Goal: Find specific page/section: Find specific page/section

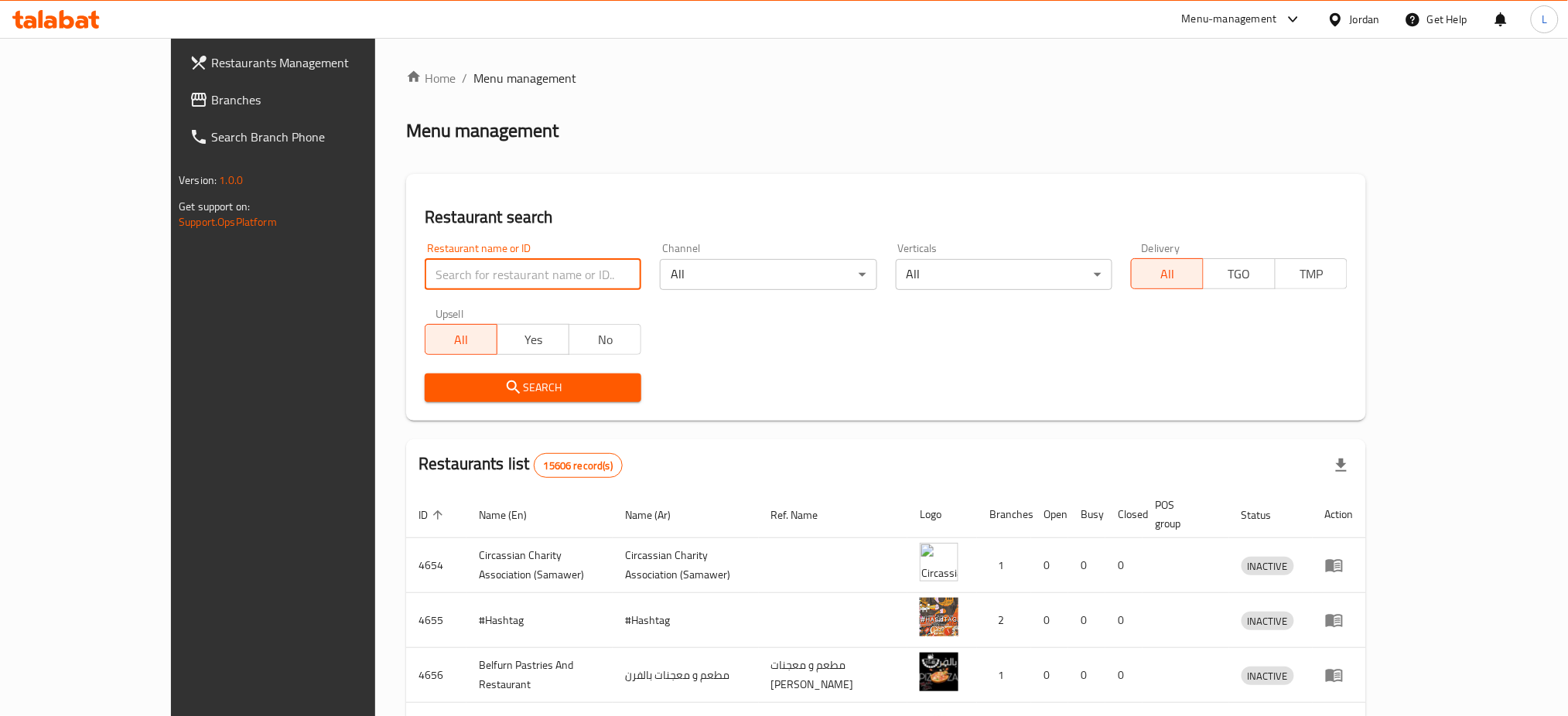
click at [424, 269] on input "search" at bounding box center [532, 275] width 217 height 31
type input "marouf"
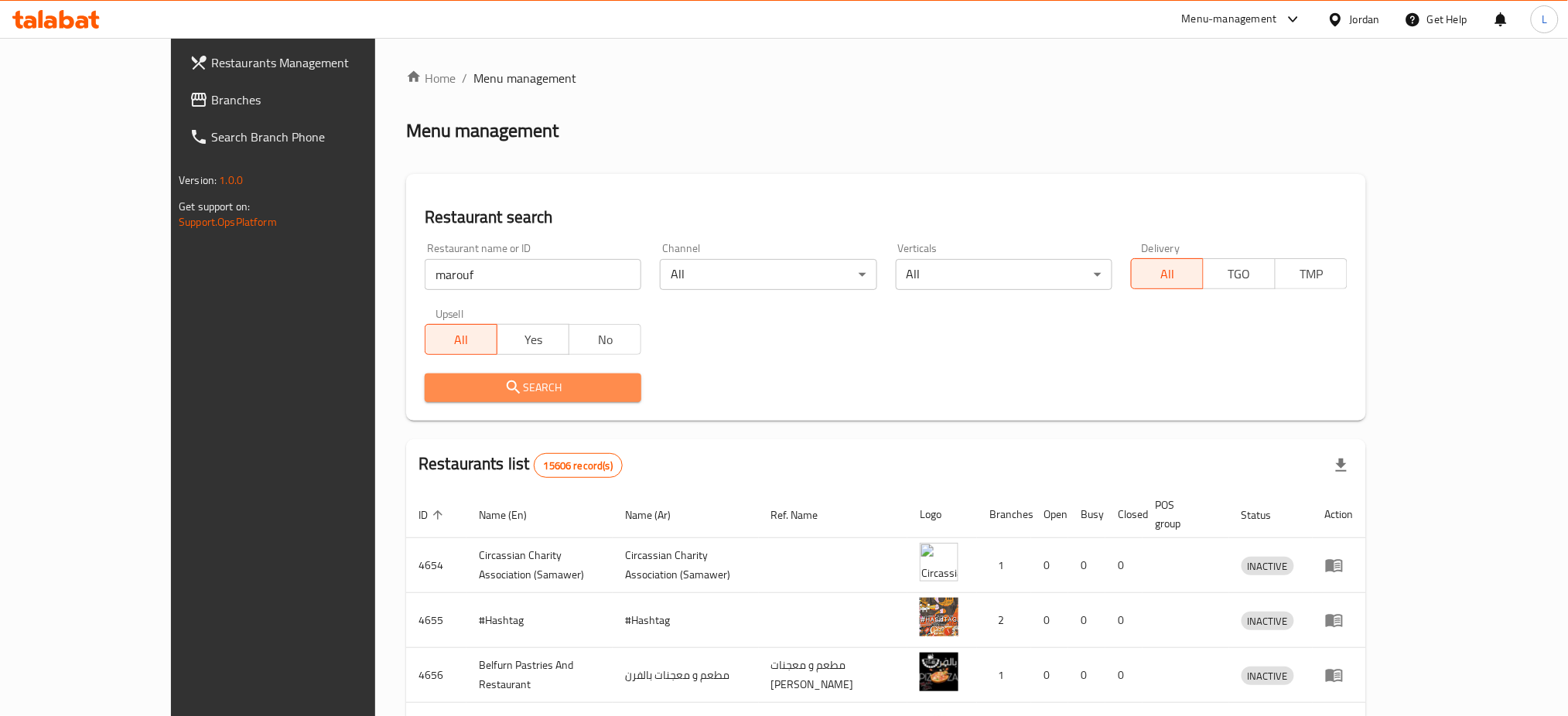
click at [446, 398] on button "Search" at bounding box center [532, 387] width 217 height 29
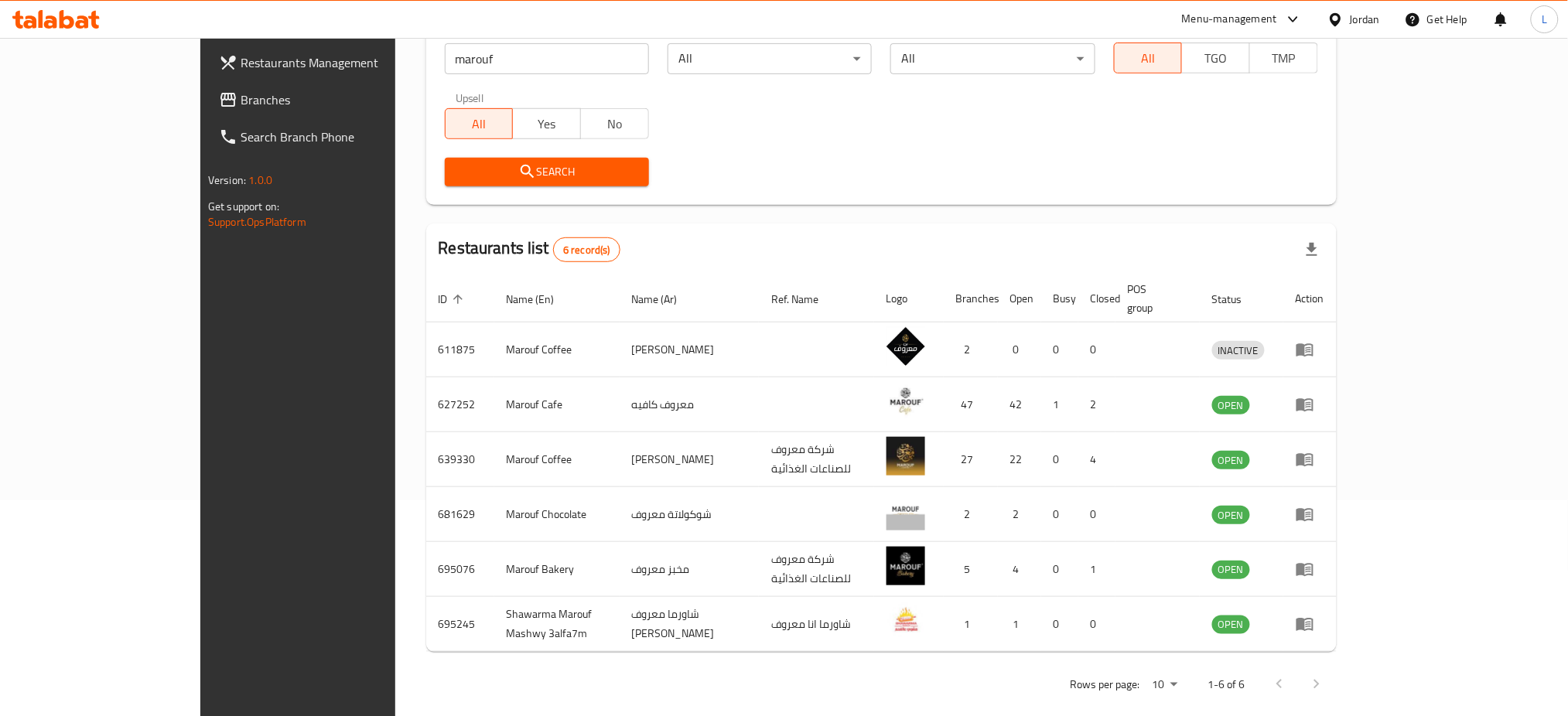
scroll to position [218, 0]
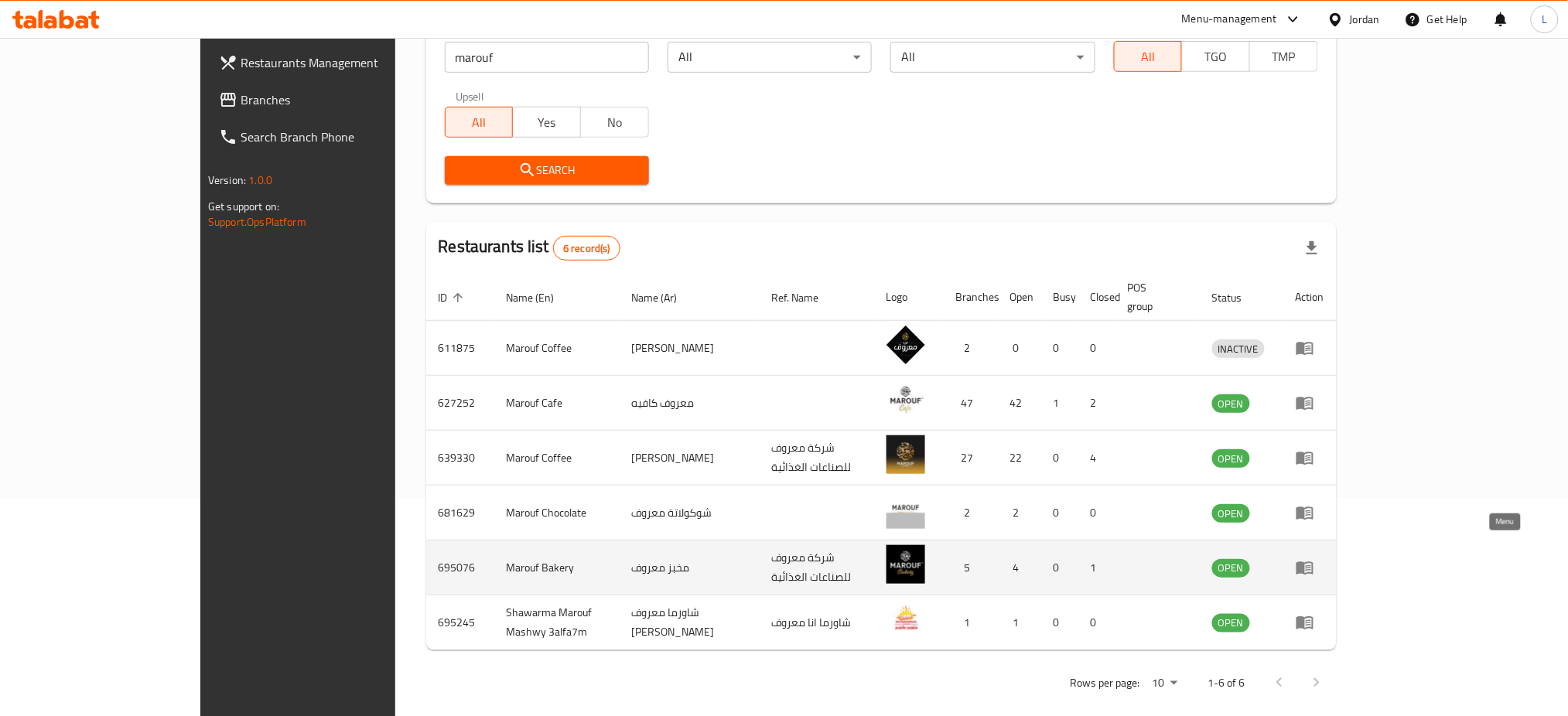
click at [1313, 563] on icon "enhanced table" at bounding box center [1304, 569] width 17 height 13
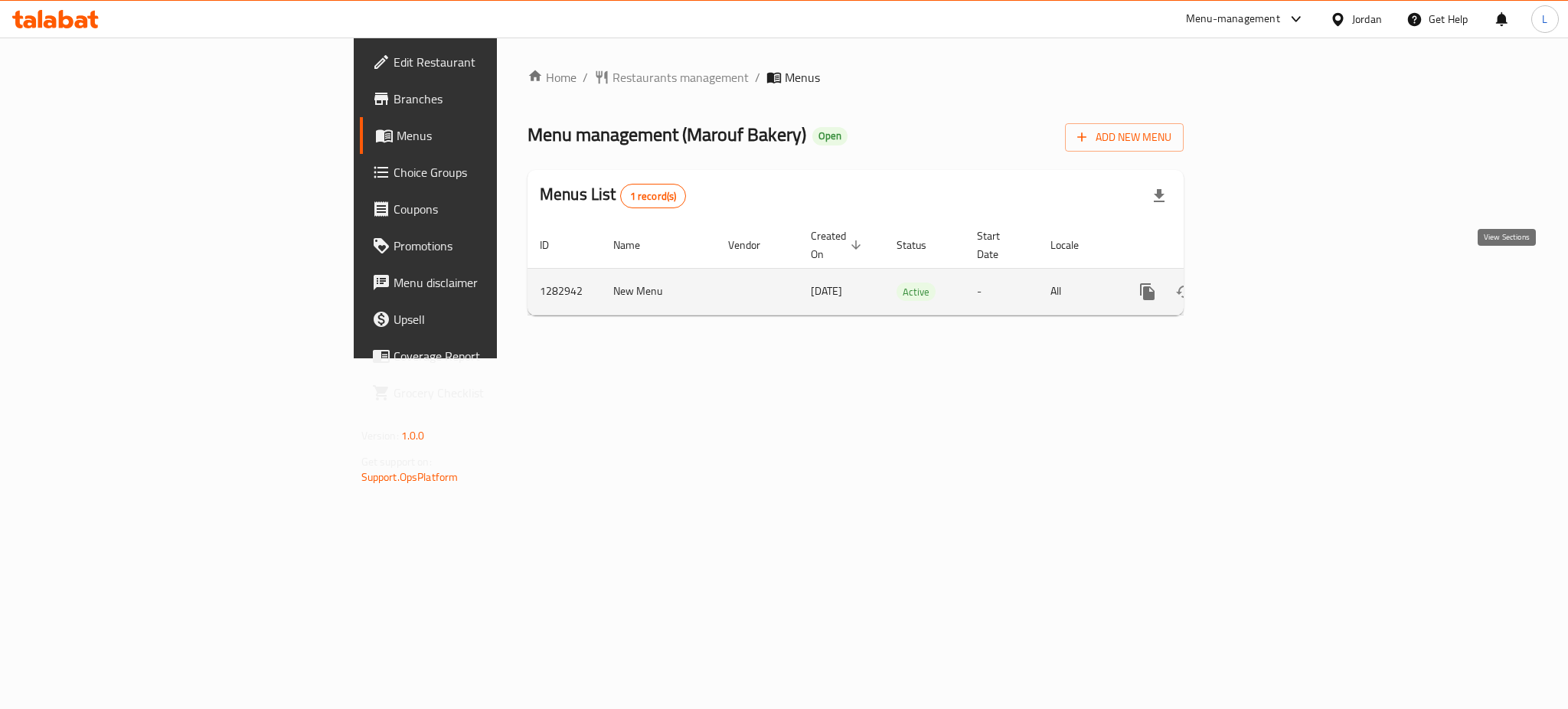
click at [1267, 282] on icon "enhanced table" at bounding box center [1257, 291] width 19 height 19
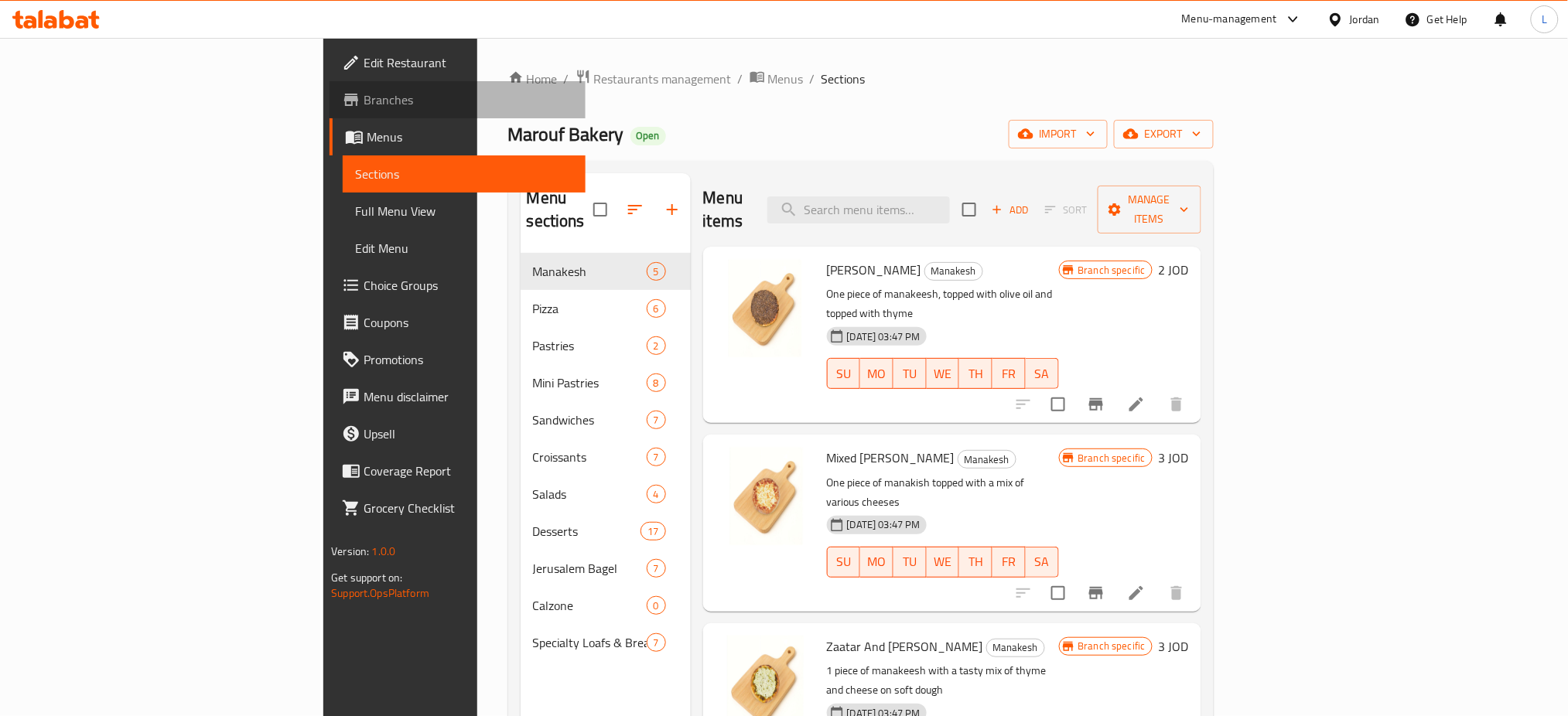
click at [363, 98] on span "Branches" at bounding box center [468, 100] width 209 height 19
